Goal: Navigation & Orientation: Find specific page/section

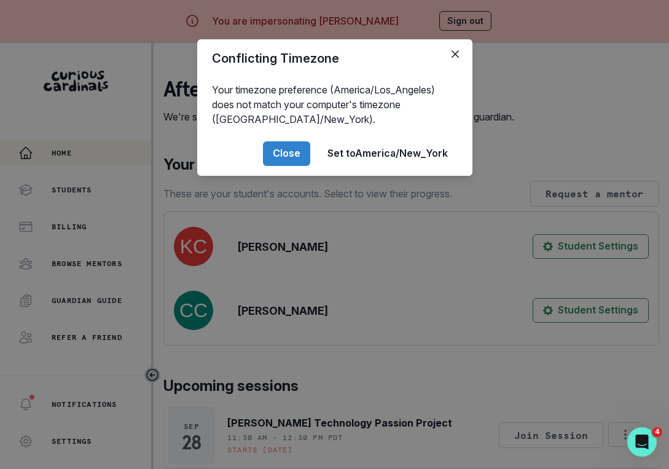
click at [283, 367] on div "Conflicting Timezone Your timezone preference (America/Los_Angeles) does not ma…" at bounding box center [334, 234] width 669 height 469
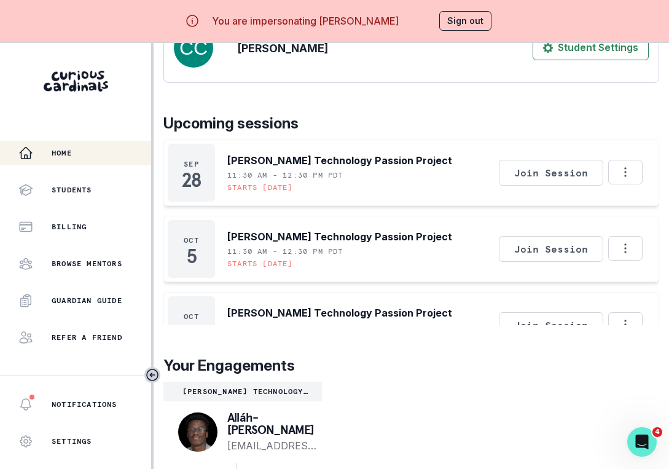
scroll to position [43, 0]
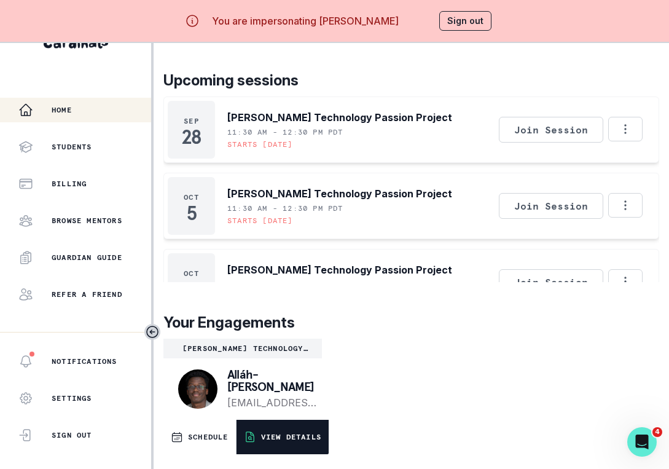
click at [275, 429] on button "VIEW DETAILS" at bounding box center [283, 437] width 92 height 34
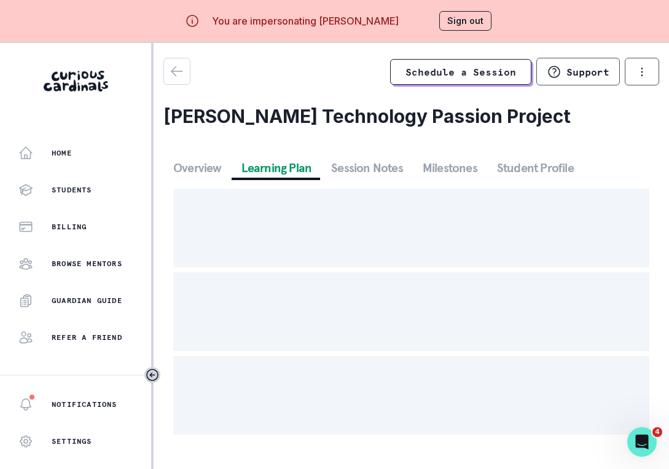
click at [302, 165] on button "Learning Plan" at bounding box center [277, 168] width 90 height 22
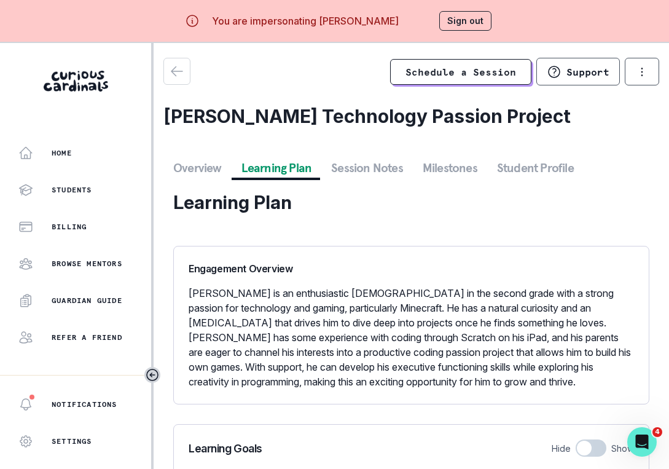
click at [360, 165] on button "Session Notes" at bounding box center [368, 168] width 92 height 22
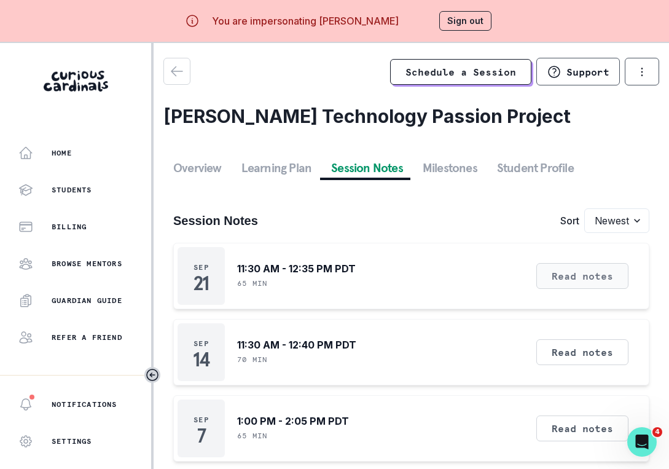
click at [575, 273] on button "Read notes" at bounding box center [583, 276] width 92 height 26
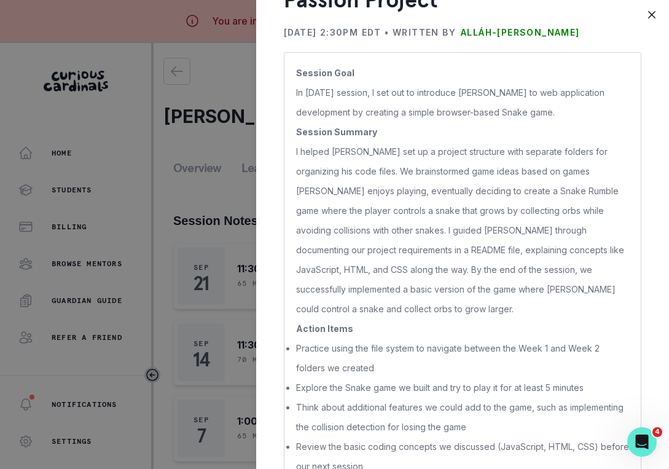
scroll to position [100, 0]
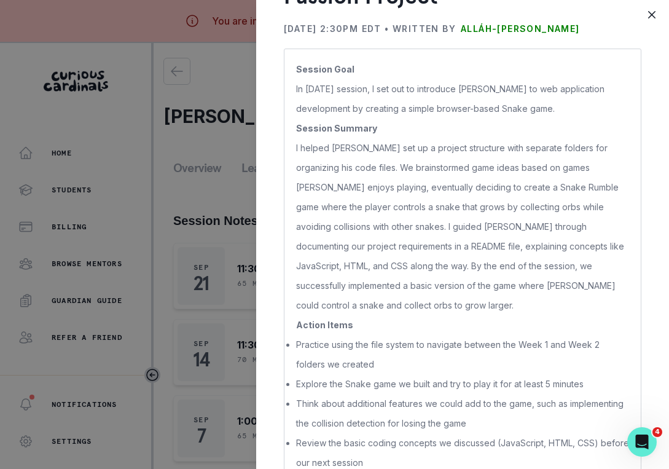
click at [181, 215] on div "[PERSON_NAME] Technology Passion Project [DATE] 2:30PM EDT • Written by [PERSON…" at bounding box center [334, 234] width 669 height 469
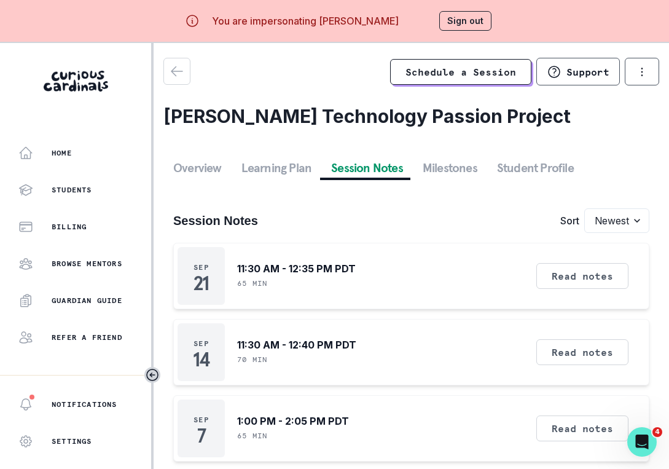
click at [111, 207] on div "Home Students Billing Browse Mentors Guardian Guide Refer a friend" at bounding box center [75, 245] width 151 height 209
click at [106, 196] on div "Students" at bounding box center [84, 190] width 133 height 15
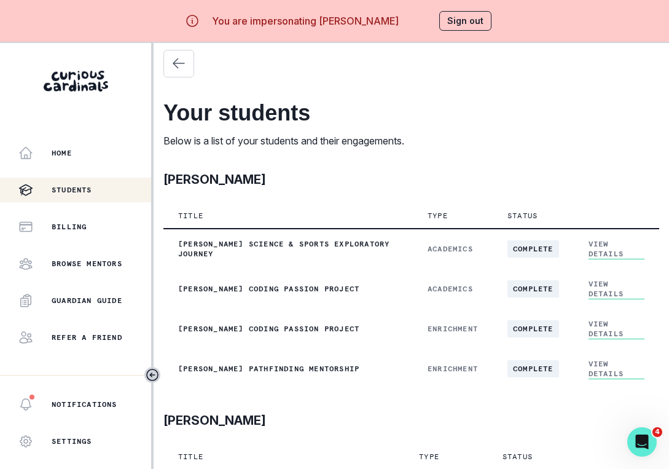
scroll to position [52, 0]
